Goal: Entertainment & Leisure: Browse casually

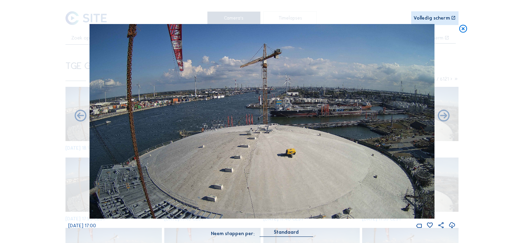
scroll to position [2145, 0]
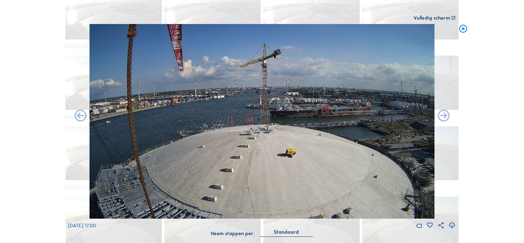
click at [464, 28] on icon at bounding box center [464, 29] width 10 height 10
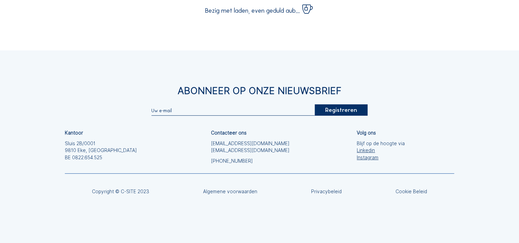
scroll to position [0, 0]
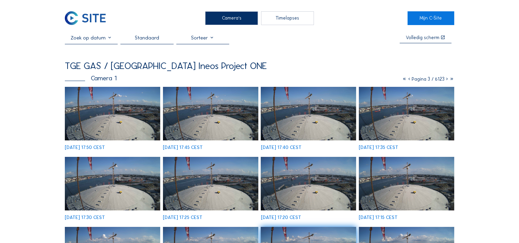
click at [222, 19] on div "Camera's" at bounding box center [231, 18] width 53 height 14
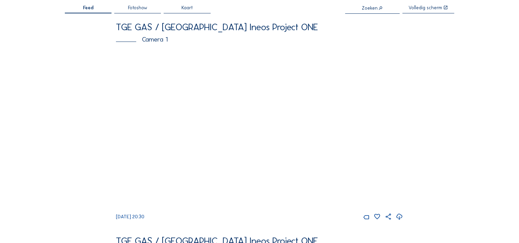
scroll to position [34, 0]
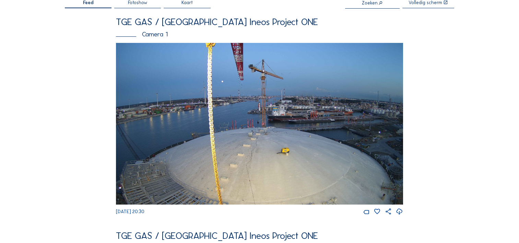
click at [401, 213] on icon at bounding box center [399, 211] width 7 height 9
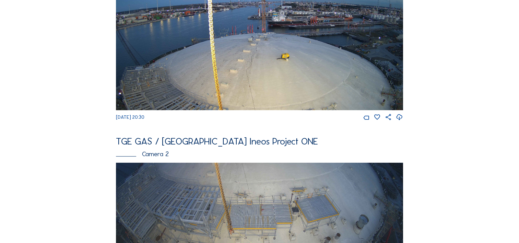
scroll to position [240, 0]
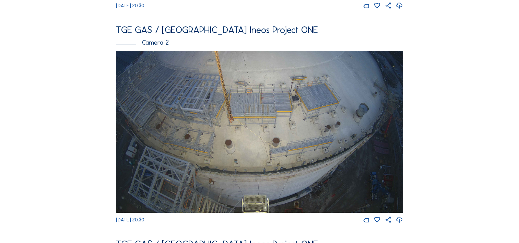
click at [400, 222] on icon at bounding box center [399, 219] width 7 height 9
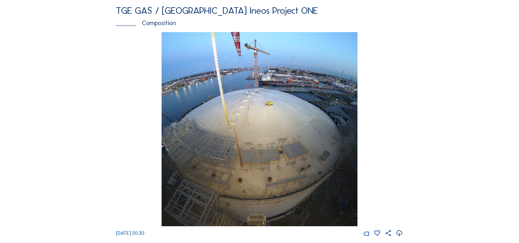
scroll to position [755, 0]
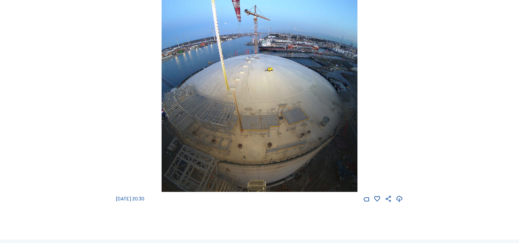
click at [257, 147] on img at bounding box center [260, 95] width 196 height 194
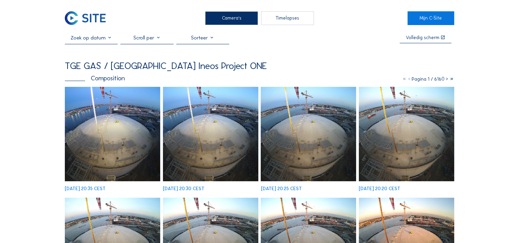
click at [141, 138] on img at bounding box center [112, 134] width 95 height 94
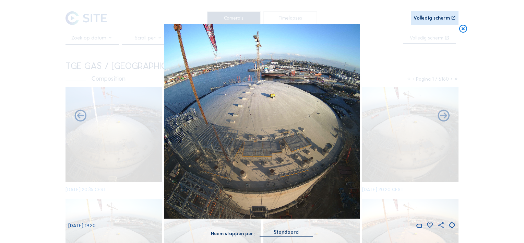
click at [253, 122] on img at bounding box center [262, 121] width 196 height 194
